Goal: Task Accomplishment & Management: Complete application form

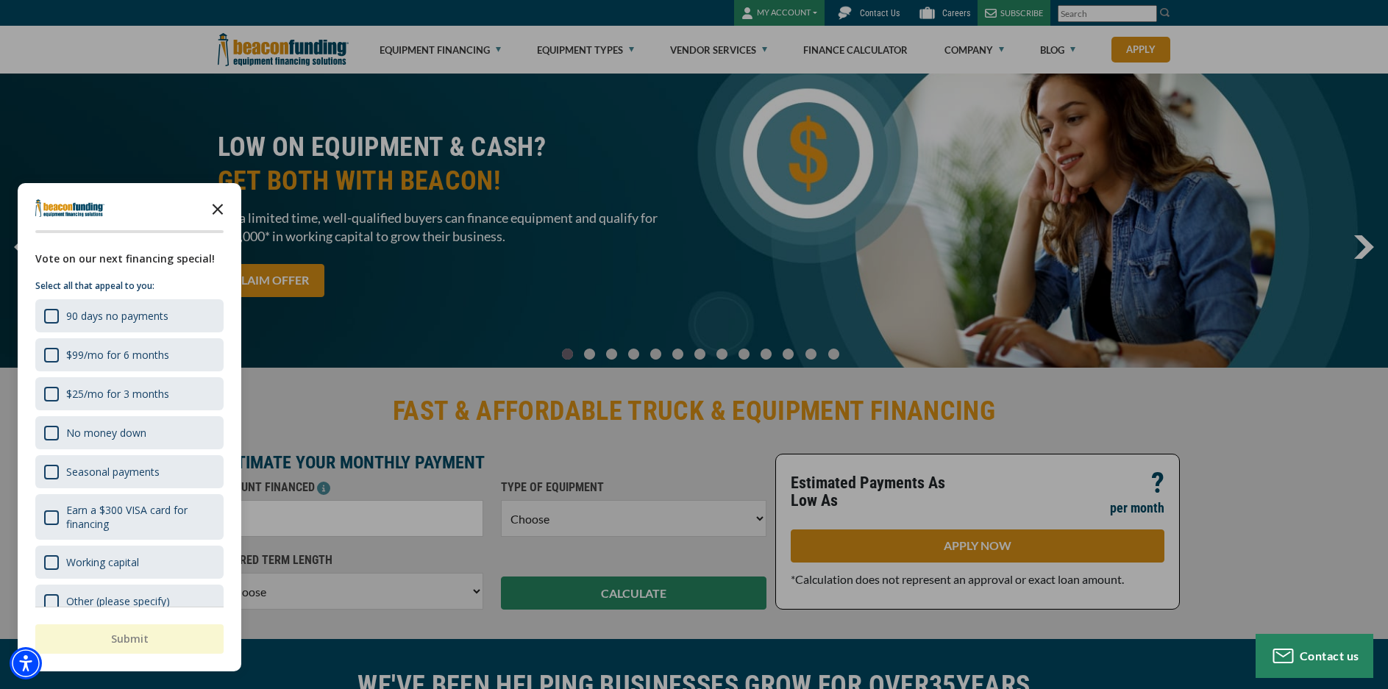
click at [216, 212] on icon "Close the survey" at bounding box center [217, 207] width 29 height 29
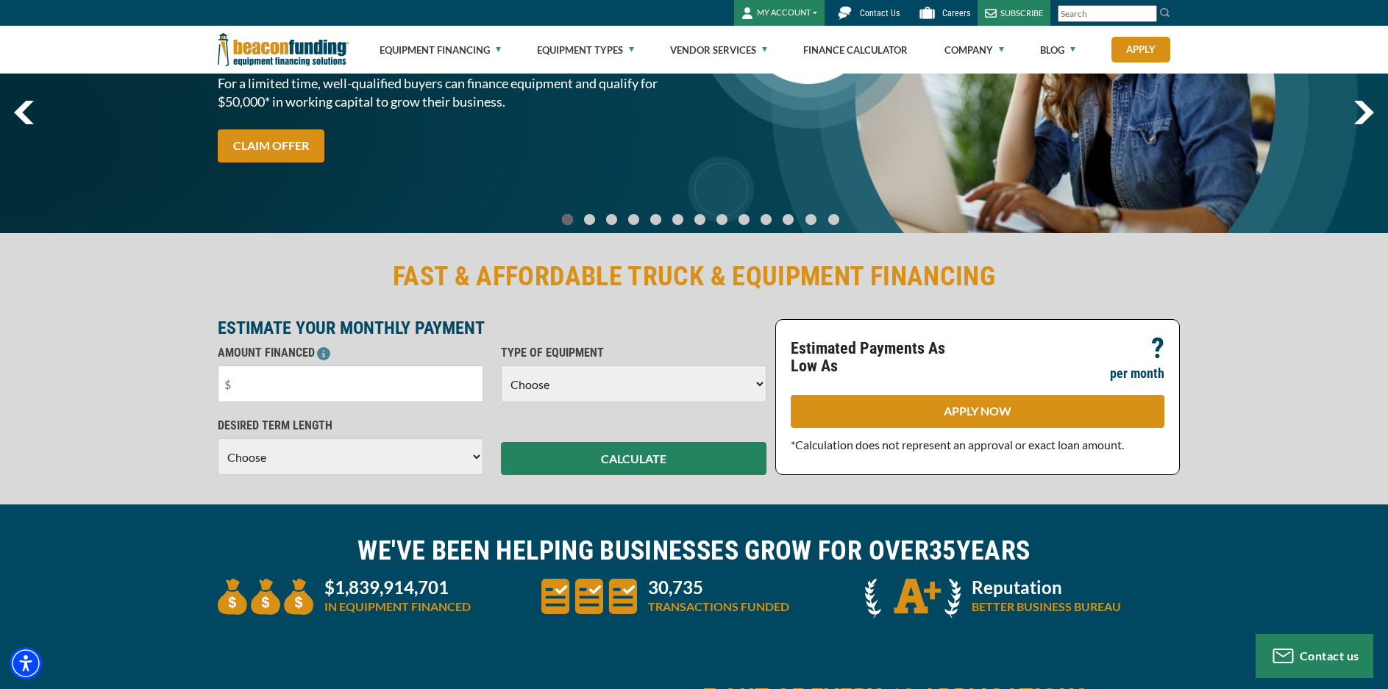
scroll to position [147, 0]
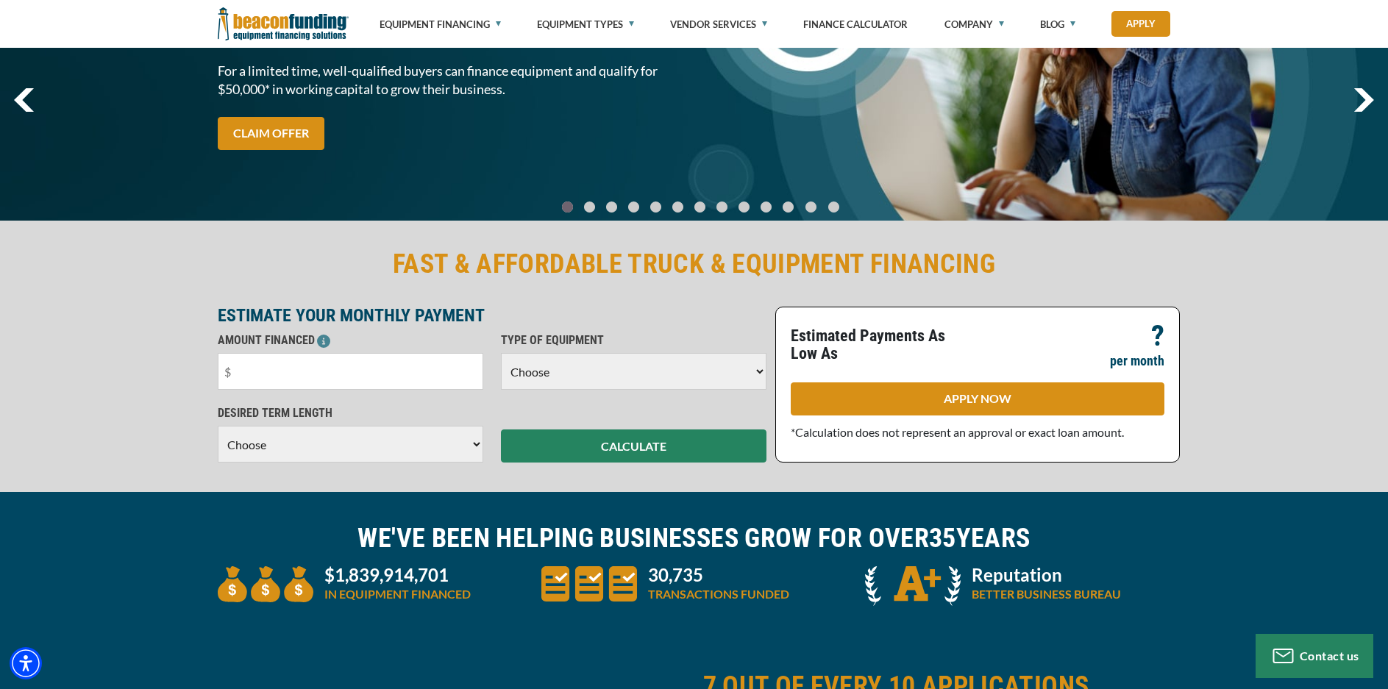
click at [546, 377] on select "Choose Backhoe Boom/Bucket Truck Chipper Commercial Mower Crane DTG/DTF Printin…" at bounding box center [634, 371] width 266 height 37
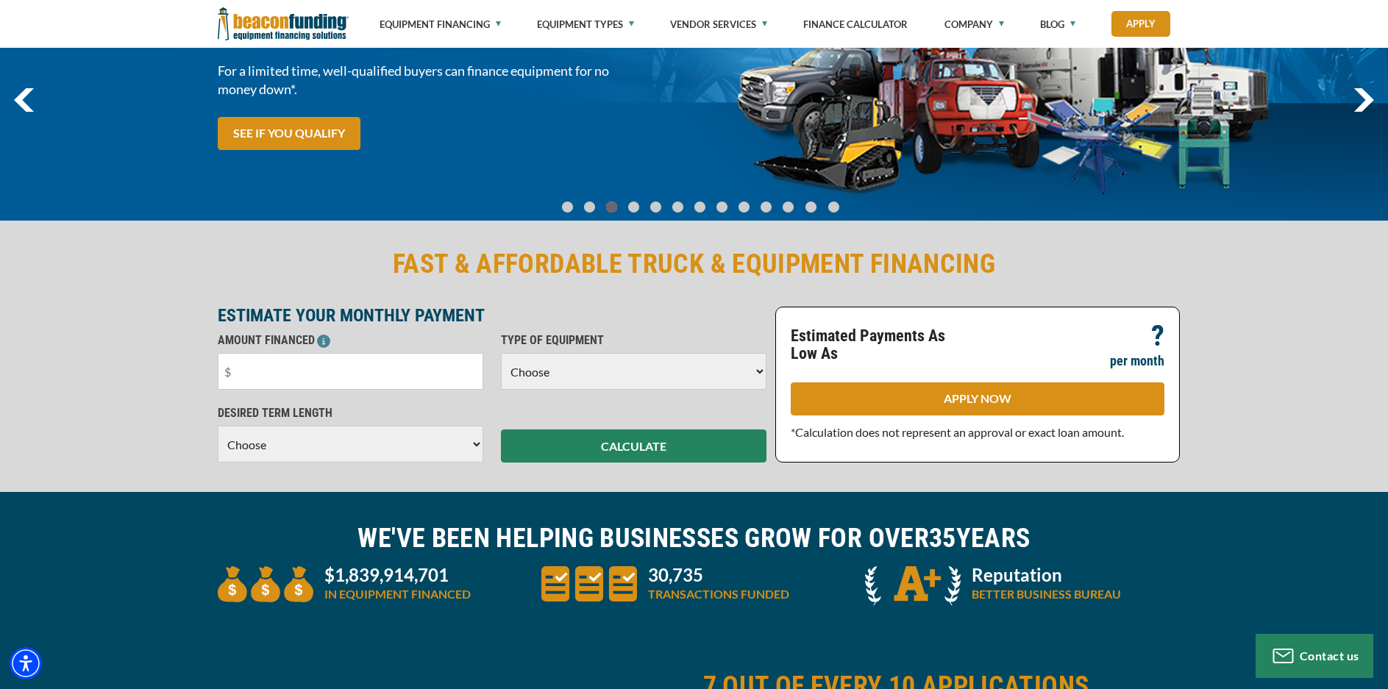
click at [413, 444] on select "Choose 36 Months 48 Months 60 Months" at bounding box center [351, 444] width 266 height 37
click at [502, 401] on div "AMOUNT FINANCED Please enter the Amount Financed. TYPE OF EQUIPMENT Choose Back…" at bounding box center [492, 368] width 566 height 73
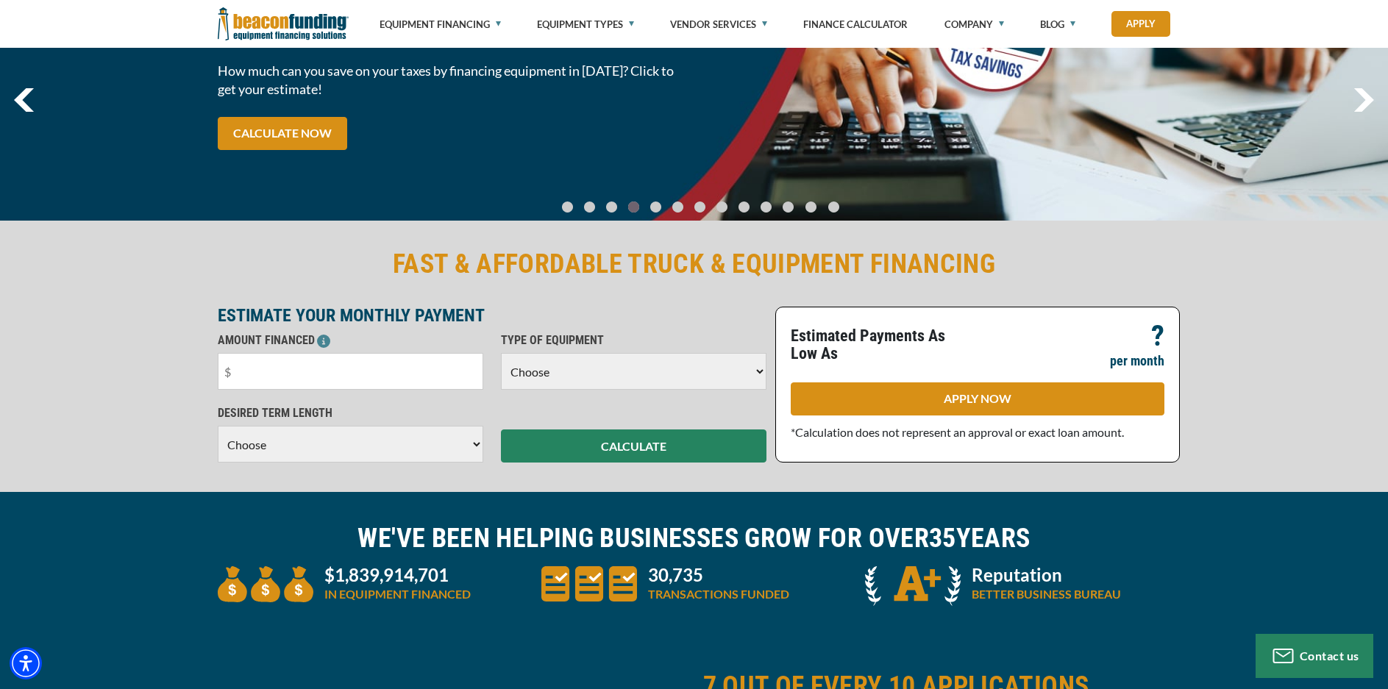
click at [1241, 295] on div "FAST & AFFORDABLE TRUCK & EQUIPMENT FINANCING ESTIMATE YOUR MONTHLY PAYMENT AMO…" at bounding box center [694, 355] width 1388 height 274
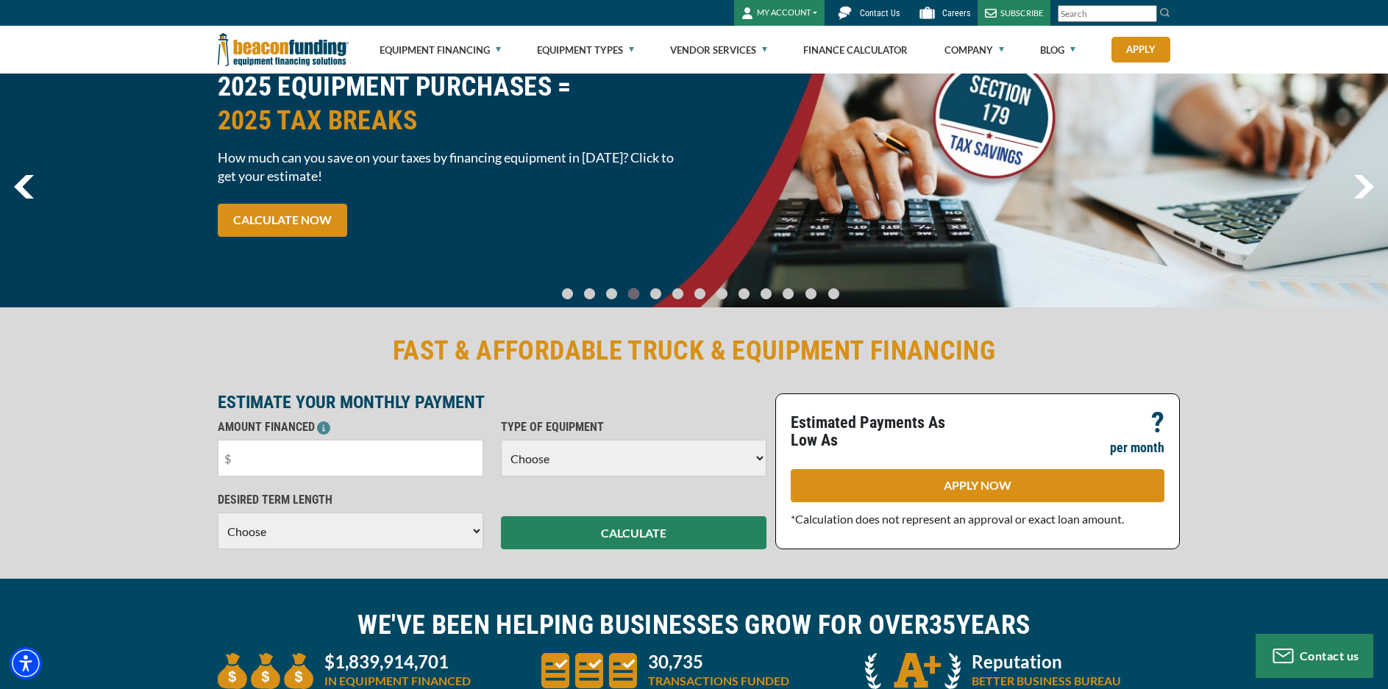
scroll to position [0, 0]
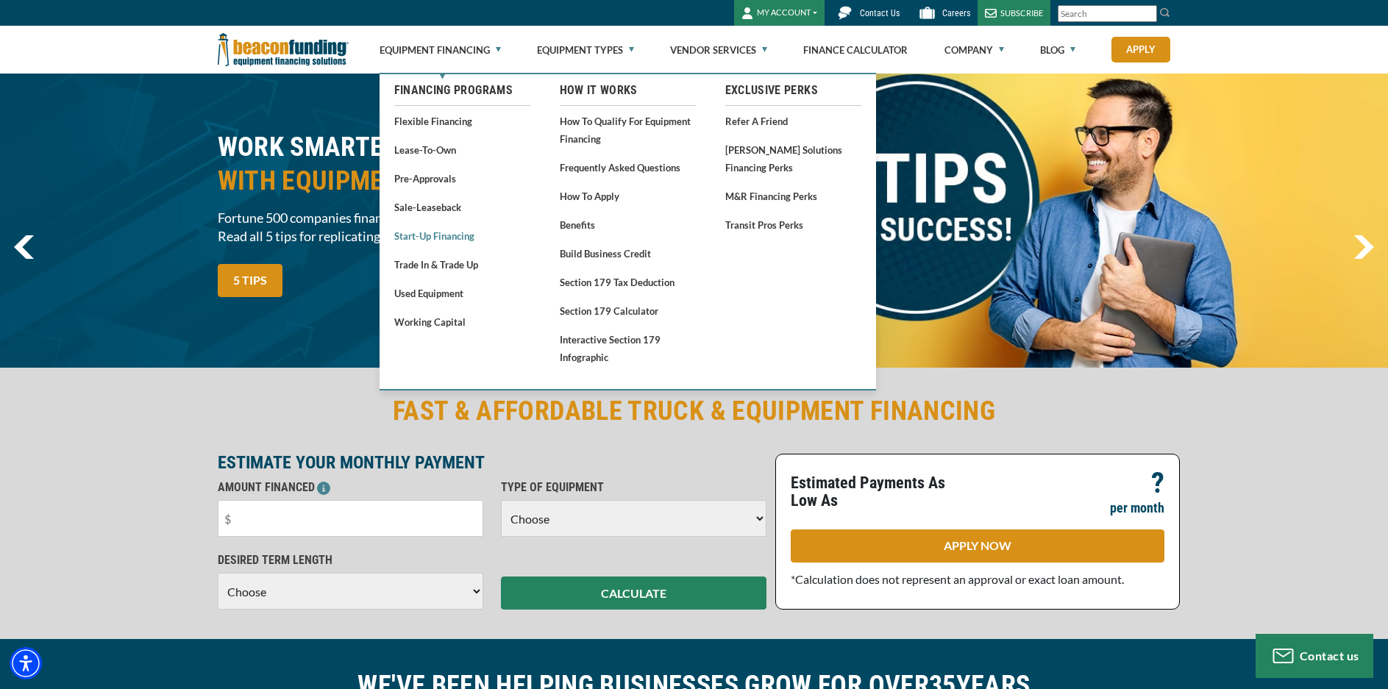
click at [425, 235] on link "Start-Up Financing" at bounding box center [462, 236] width 136 height 18
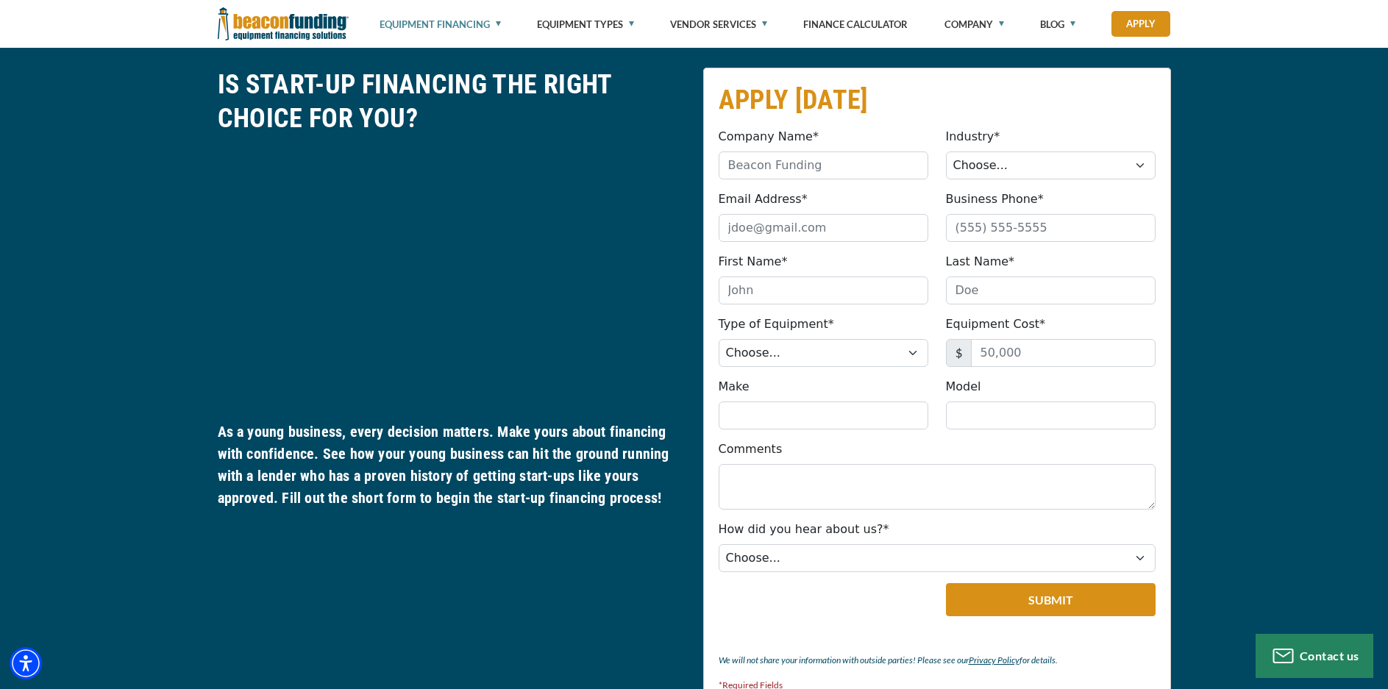
scroll to position [736, 0]
